Goal: Task Accomplishment & Management: Manage account settings

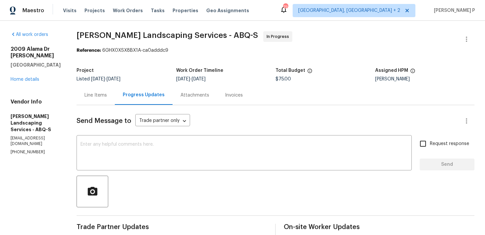
click at [107, 98] on div "Line Items" at bounding box center [96, 95] width 22 height 7
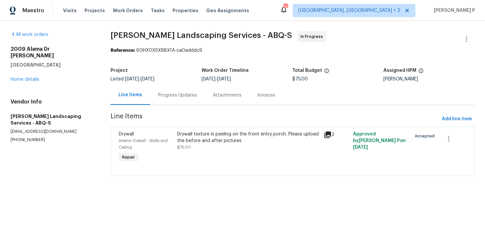
click at [221, 140] on div "Drywall texture is peeling on the front entry porch. Please upload the before a…" at bounding box center [248, 137] width 143 height 13
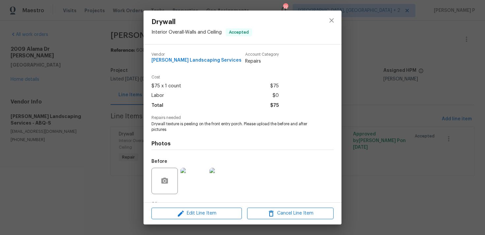
scroll to position [41, 0]
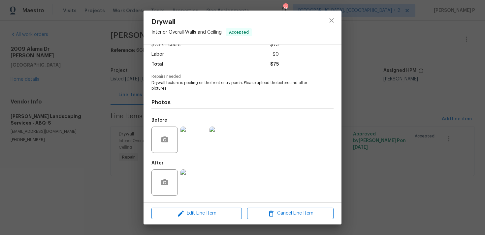
click at [198, 148] on img at bounding box center [194, 140] width 26 height 26
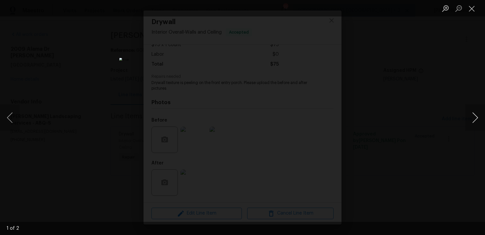
click at [478, 119] on button "Next image" at bounding box center [476, 118] width 20 height 26
click at [470, 8] on button "Close lightbox" at bounding box center [472, 9] width 13 height 12
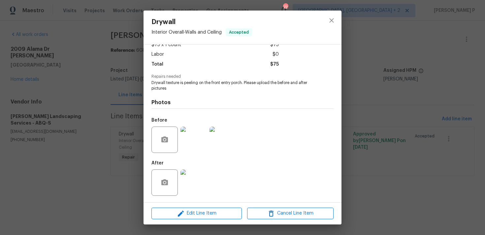
click at [193, 180] on img at bounding box center [194, 183] width 26 height 26
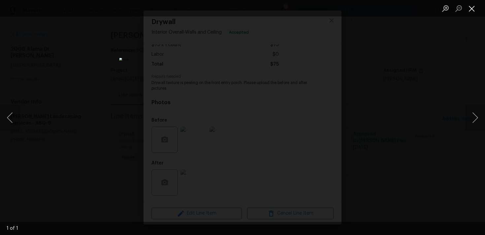
click at [469, 7] on button "Close lightbox" at bounding box center [472, 9] width 13 height 12
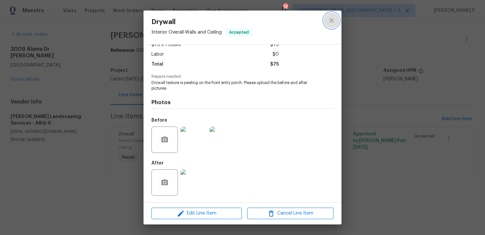
click at [339, 18] on button "close" at bounding box center [332, 21] width 16 height 16
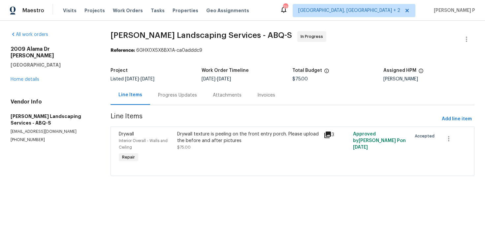
click at [184, 96] on div "Progress Updates" at bounding box center [177, 95] width 39 height 7
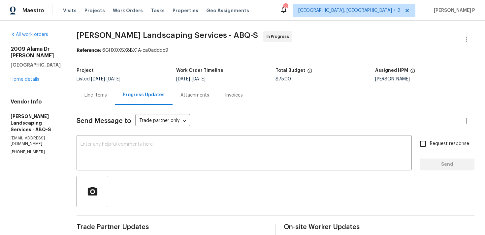
click at [110, 99] on div "Line Items" at bounding box center [96, 95] width 38 height 19
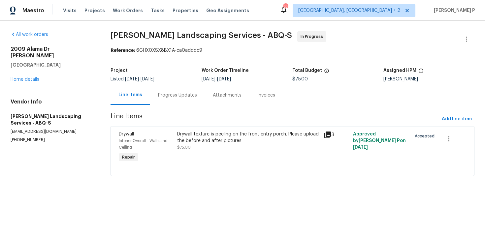
click at [179, 147] on span "$75.00" at bounding box center [184, 148] width 14 height 4
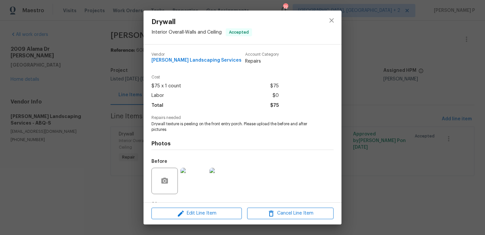
scroll to position [41, 0]
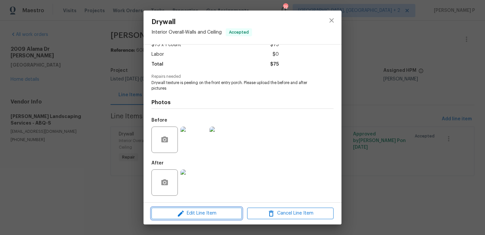
click at [200, 210] on span "Edit Line Item" at bounding box center [197, 214] width 87 height 8
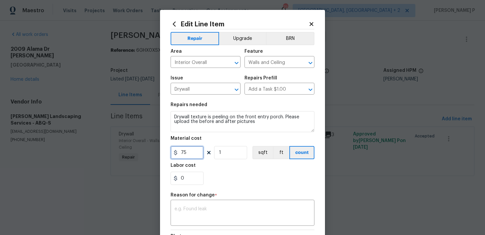
click at [190, 155] on input "75" at bounding box center [187, 152] width 33 height 13
type input "200"
click at [307, 23] on h2 "Edit Line Item" at bounding box center [240, 23] width 138 height 7
click at [309, 23] on icon at bounding box center [312, 24] width 6 height 6
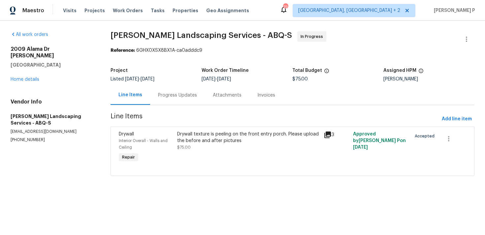
click at [180, 93] on div "Progress Updates" at bounding box center [177, 95] width 39 height 7
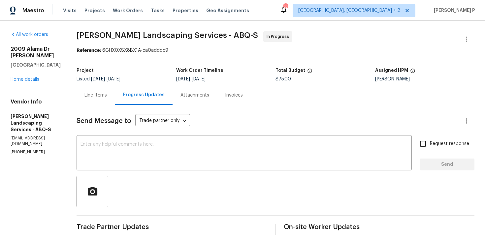
click at [107, 96] on div "Line Items" at bounding box center [96, 95] width 22 height 7
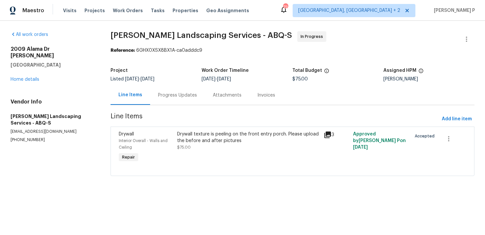
click at [247, 136] on div "Drywall texture is peeling on the front entry porch. Please upload the before a…" at bounding box center [248, 137] width 143 height 13
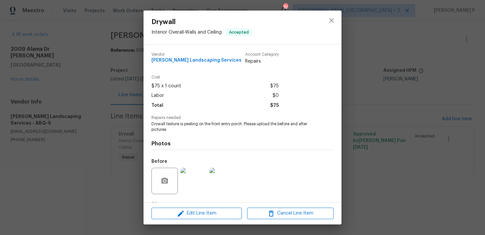
scroll to position [41, 0]
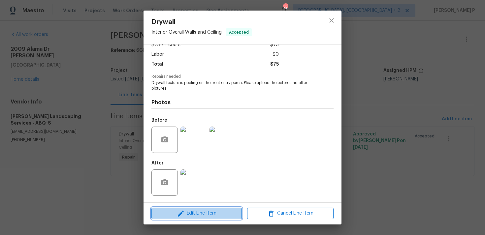
click at [196, 218] on span "Edit Line Item" at bounding box center [197, 214] width 87 height 8
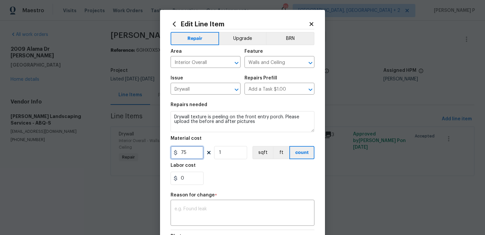
click at [190, 156] on input "75" at bounding box center [187, 152] width 33 height 13
type input "200"
click at [193, 204] on div "x ​" at bounding box center [243, 214] width 144 height 24
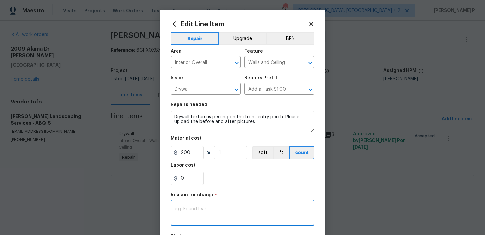
paste textarea "(RP) Updated per vendor’s final cost."
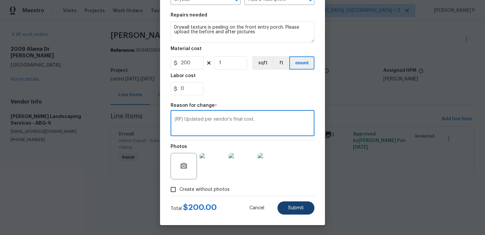
type textarea "(RP) Updated per vendor’s final cost."
click at [279, 209] on button "Submit" at bounding box center [296, 208] width 37 height 13
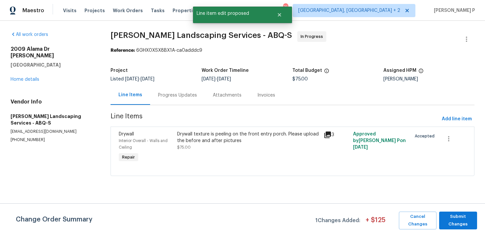
scroll to position [0, 0]
click at [466, 220] on span "Submit Changes" at bounding box center [458, 220] width 31 height 15
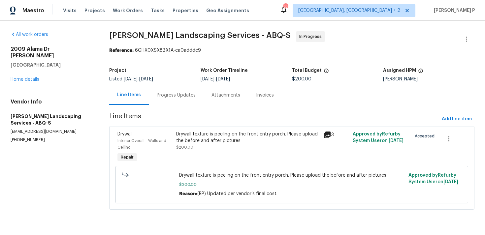
click at [188, 92] on div "Progress Updates" at bounding box center [176, 95] width 39 height 7
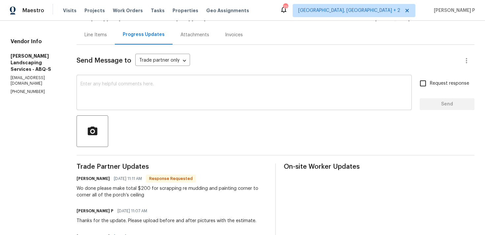
scroll to position [79, 0]
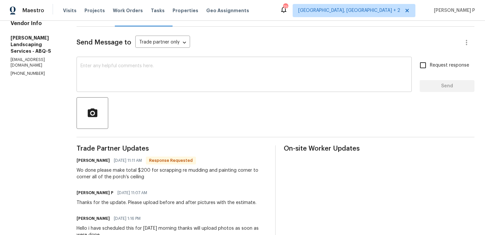
click at [176, 75] on textarea at bounding box center [245, 75] width 328 height 23
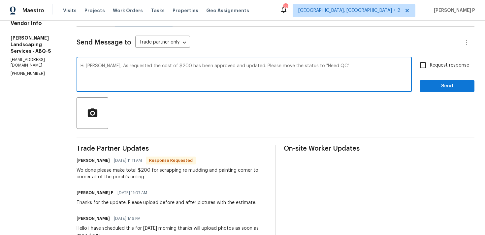
click at [371, 67] on textarea "Hi Josue, As requested the cost of $200 has been approved and updated. Please m…" at bounding box center [245, 75] width 328 height 23
type textarea "Hi Josue, As requested the cost of $200 has been approved and updated. Please m…"
click at [429, 62] on input "Request response" at bounding box center [423, 65] width 14 height 14
checkbox input "true"
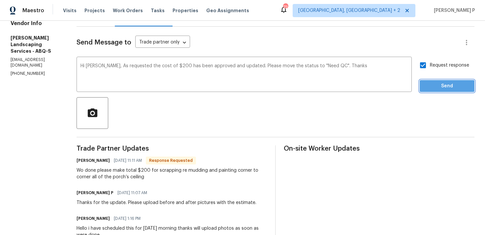
click at [435, 91] on button "Send" at bounding box center [447, 86] width 55 height 12
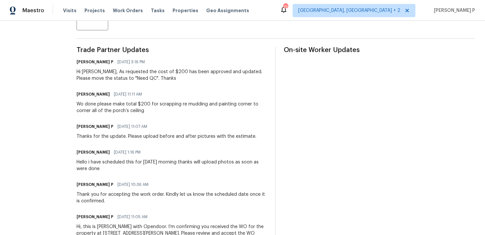
scroll to position [176, 0]
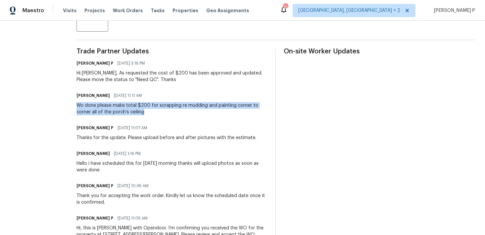
drag, startPoint x: 93, startPoint y: 105, endPoint x: 164, endPoint y: 112, distance: 70.7
click at [164, 112] on div "Wo done please make total $200 for scrapping re mudding and painting corner to …" at bounding box center [172, 108] width 191 height 13
copy div "Wo done please make total $200 for scrapping re mudding and painting corner to …"
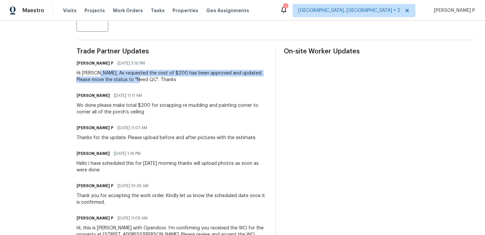
drag, startPoint x: 115, startPoint y: 73, endPoint x: 159, endPoint y: 78, distance: 45.1
click at [159, 78] on div "Hi Josue, As requested the cost of $200 has been approved and updated. Please m…" at bounding box center [172, 76] width 191 height 13
copy div "As requested the cost of $200 has been approved and updated. Please move the st…"
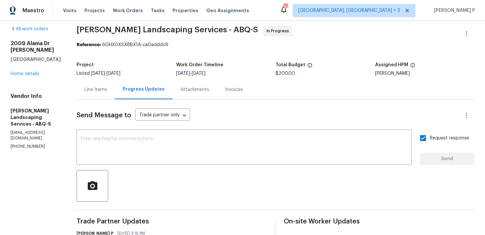
scroll to position [0, 0]
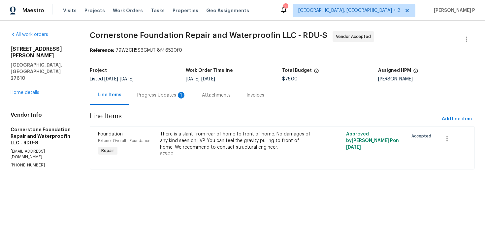
click at [149, 95] on div "Progress Updates 1" at bounding box center [161, 95] width 49 height 7
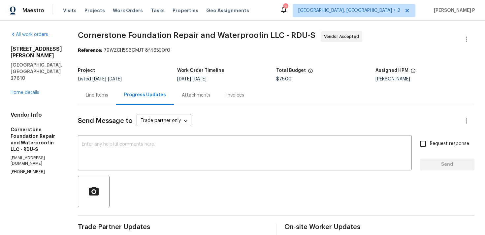
click at [102, 97] on div "Line Items" at bounding box center [97, 95] width 22 height 7
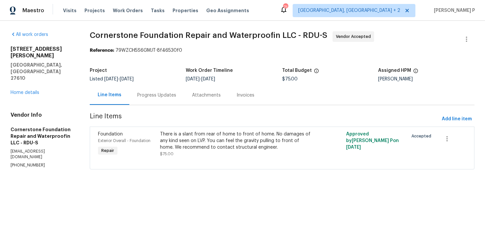
click at [165, 98] on div "Progress Updates" at bounding box center [156, 95] width 39 height 7
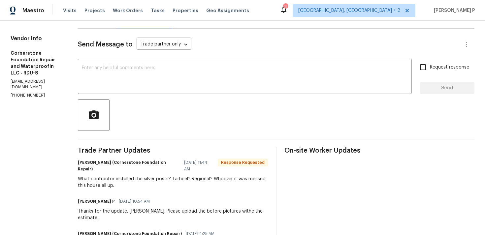
scroll to position [77, 0]
